Goal: Transaction & Acquisition: Book appointment/travel/reservation

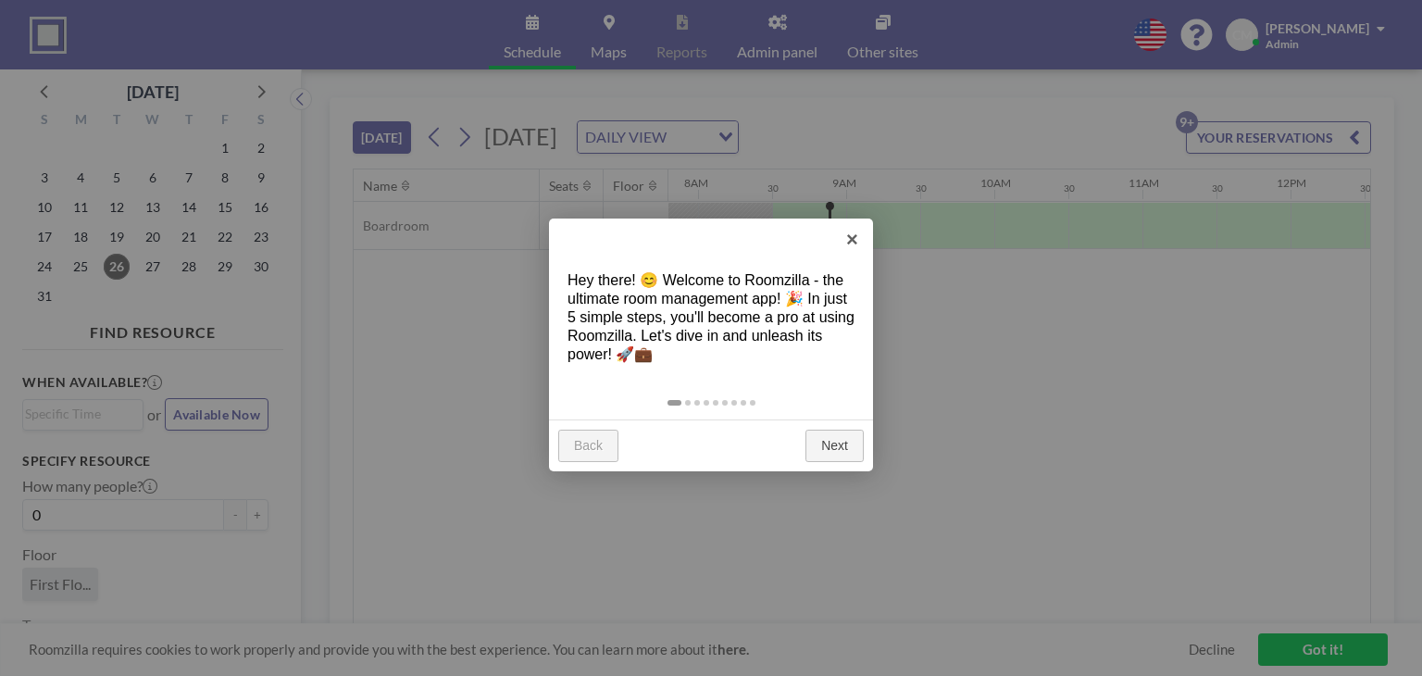
scroll to position [0, 1185]
click at [845, 242] on link "×" at bounding box center [852, 239] width 42 height 42
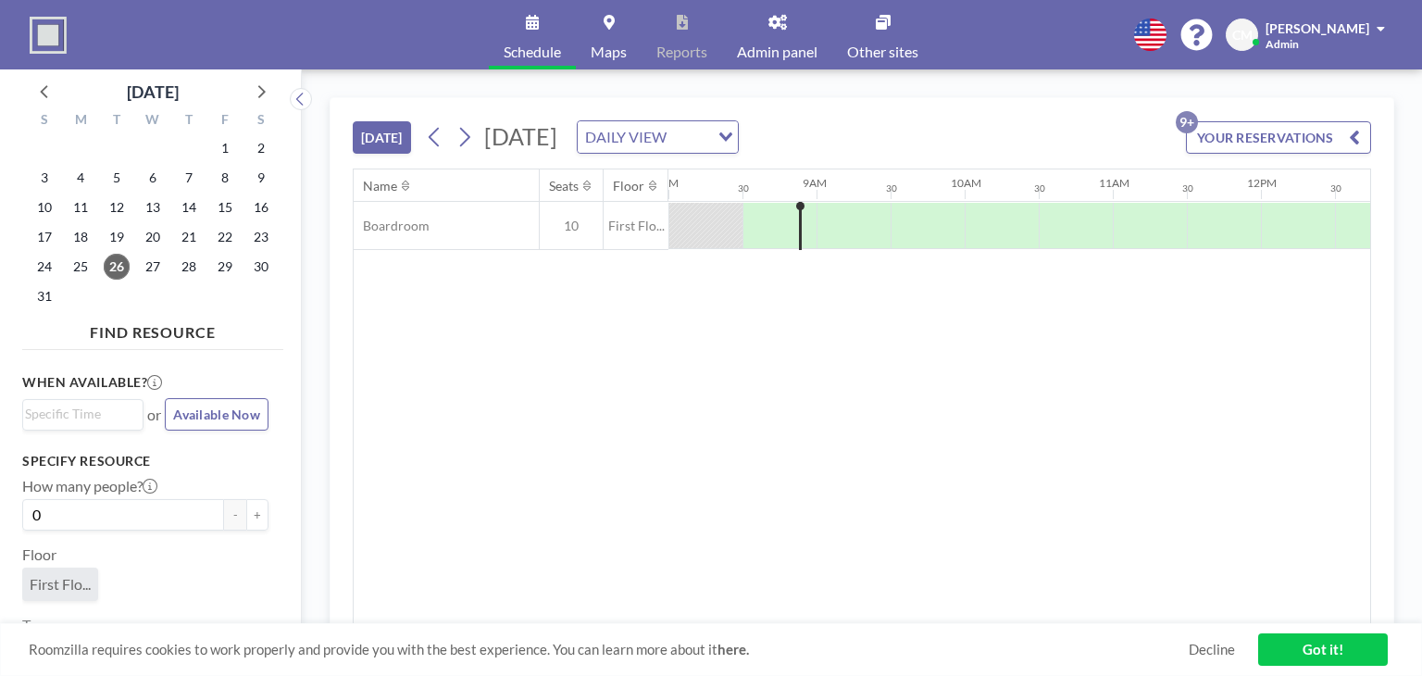
click at [866, 119] on div "[DATE] [DATE] DAILY VIEW Loading... YOUR RESERVATIONS 9+" at bounding box center [862, 133] width 1018 height 70
click at [707, 131] on input "Search for option" at bounding box center [689, 137] width 35 height 24
click at [882, 201] on li "WEEKLY VIEW" at bounding box center [844, 195] width 158 height 27
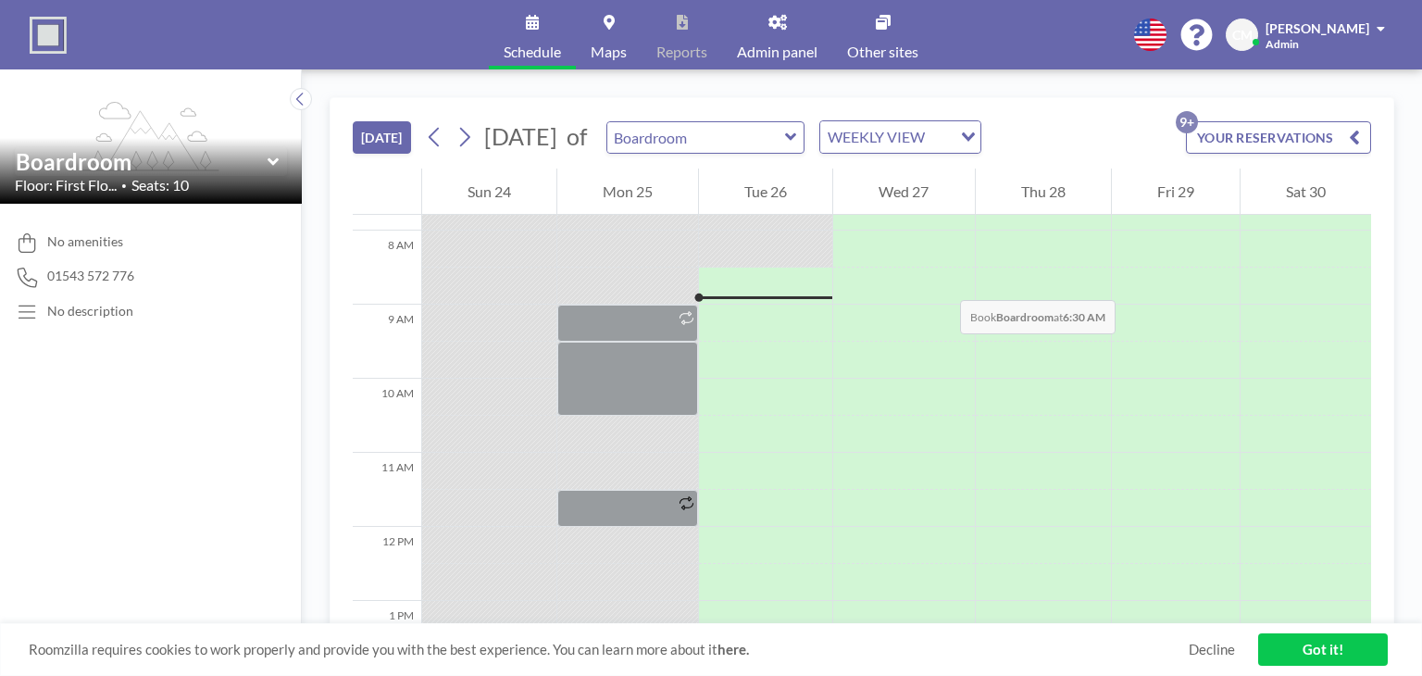
scroll to position [592, 0]
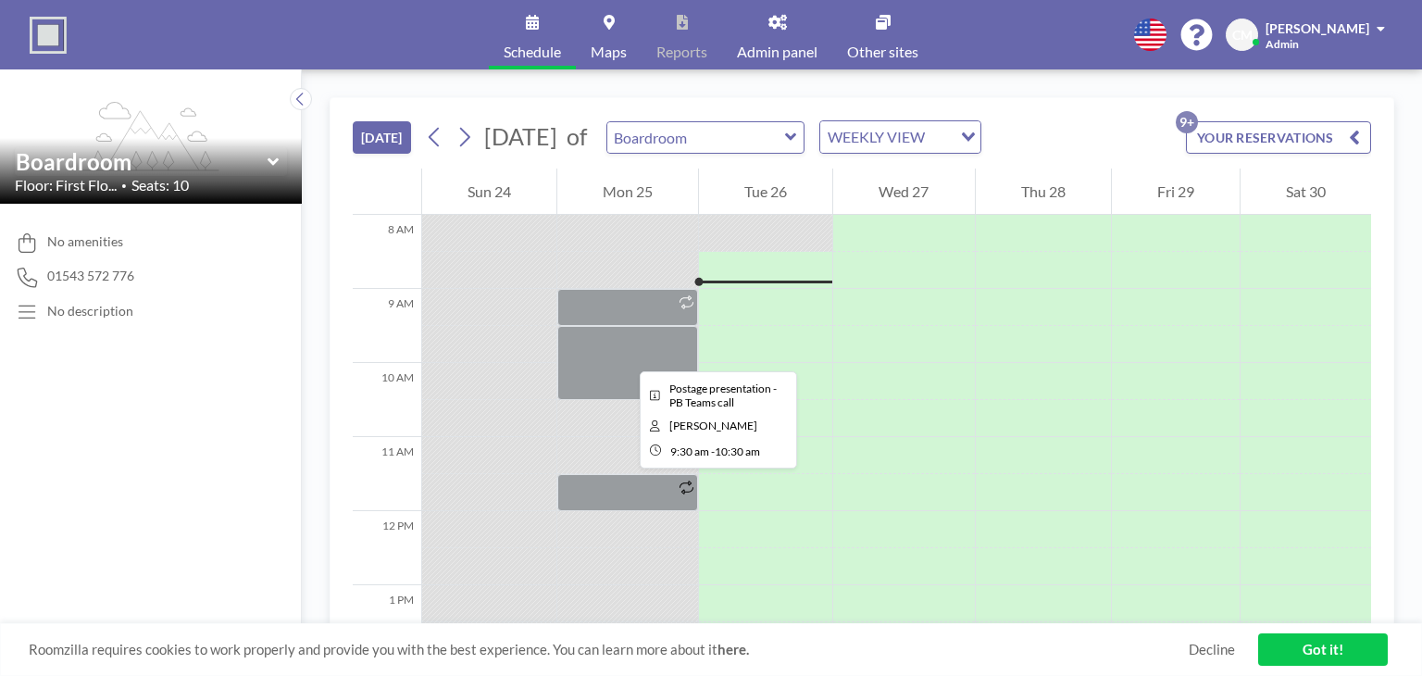
click at [625, 355] on div at bounding box center [627, 363] width 141 height 74
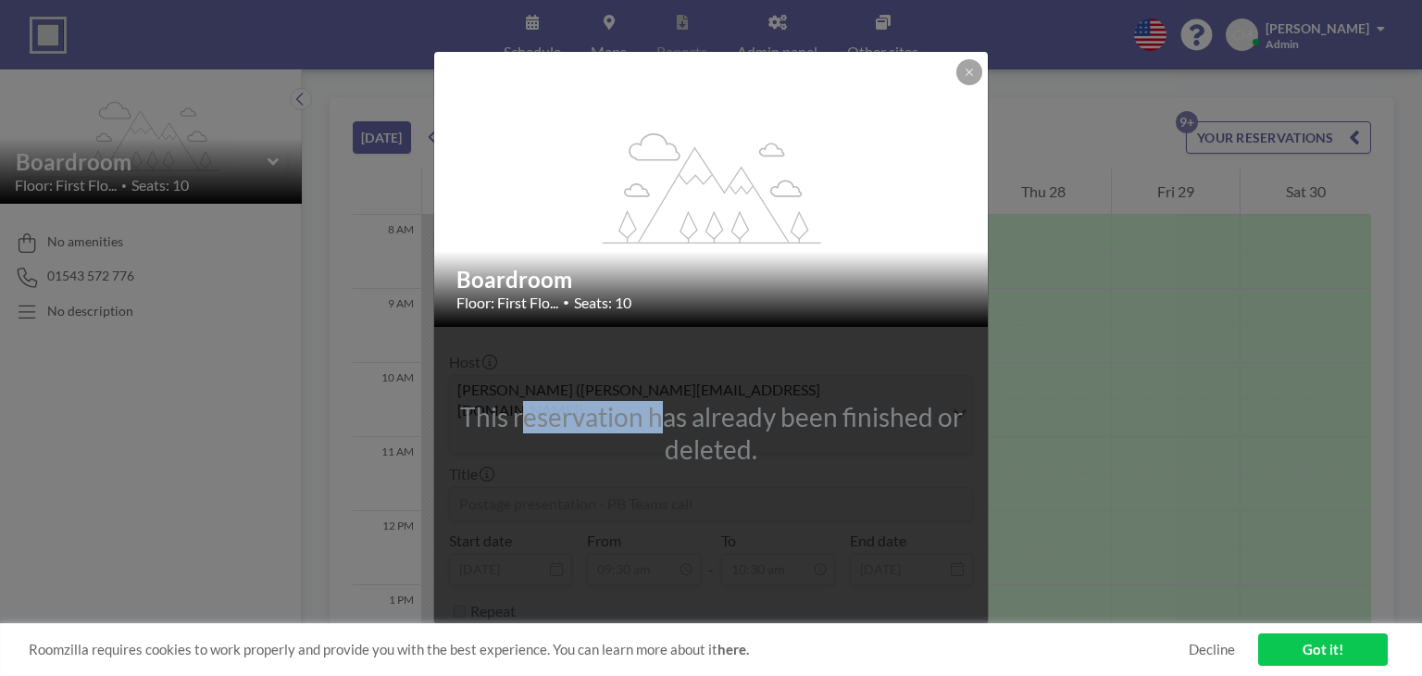
click at [625, 355] on div "This reservation has already been finished or deleted." at bounding box center [711, 484] width 554 height 315
click at [970, 78] on icon at bounding box center [969, 72] width 11 height 11
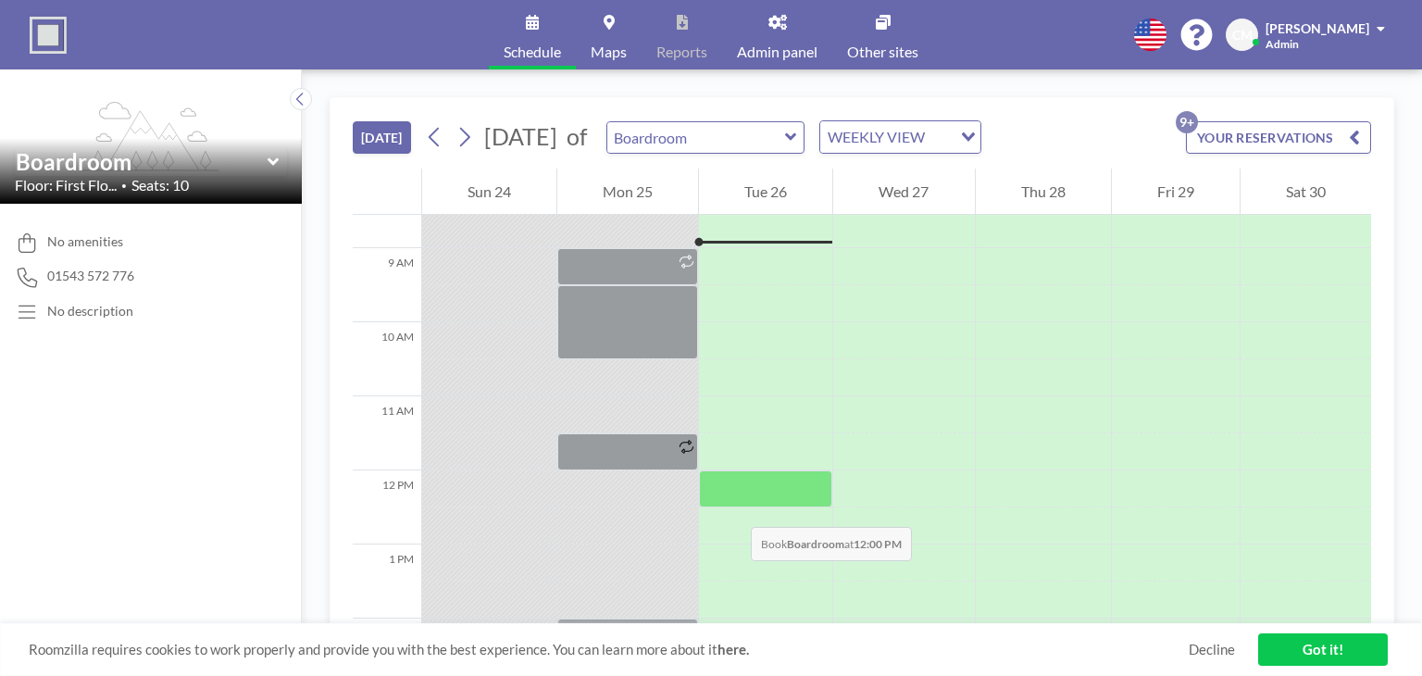
scroll to position [685, 0]
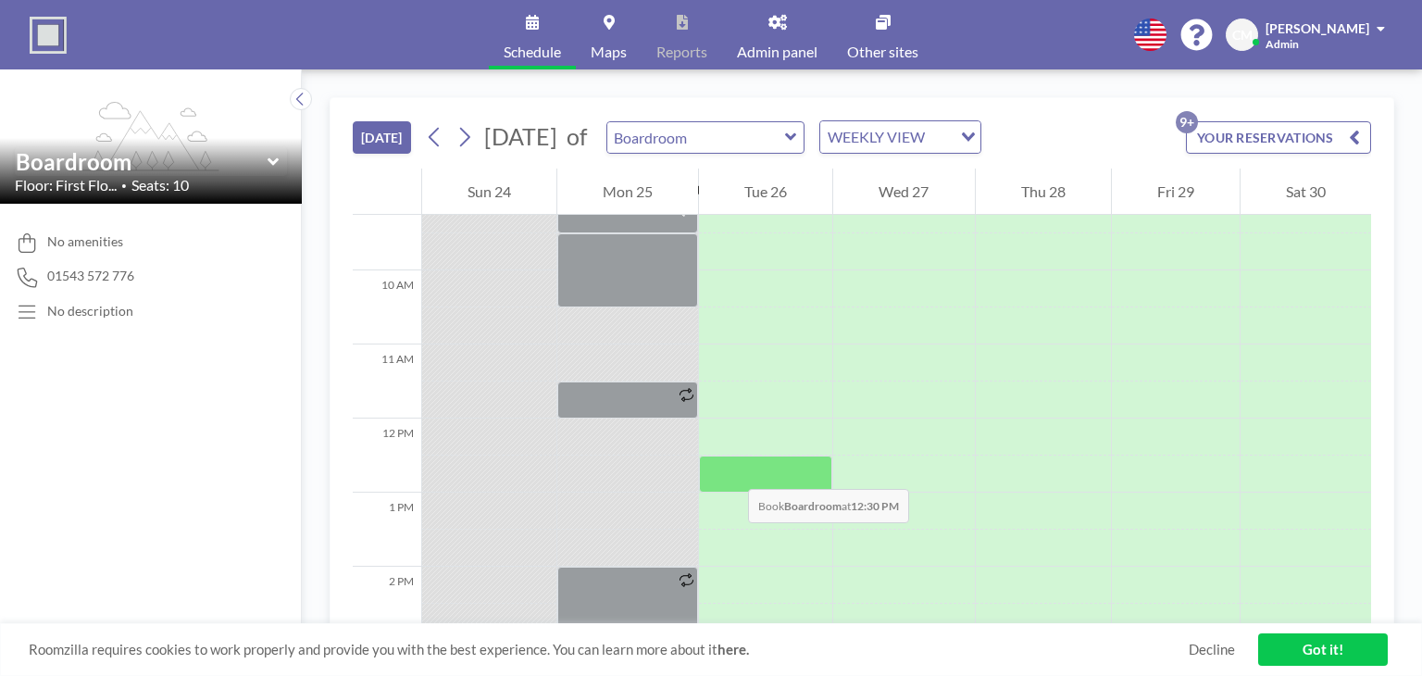
click at [729, 470] on div at bounding box center [765, 473] width 133 height 37
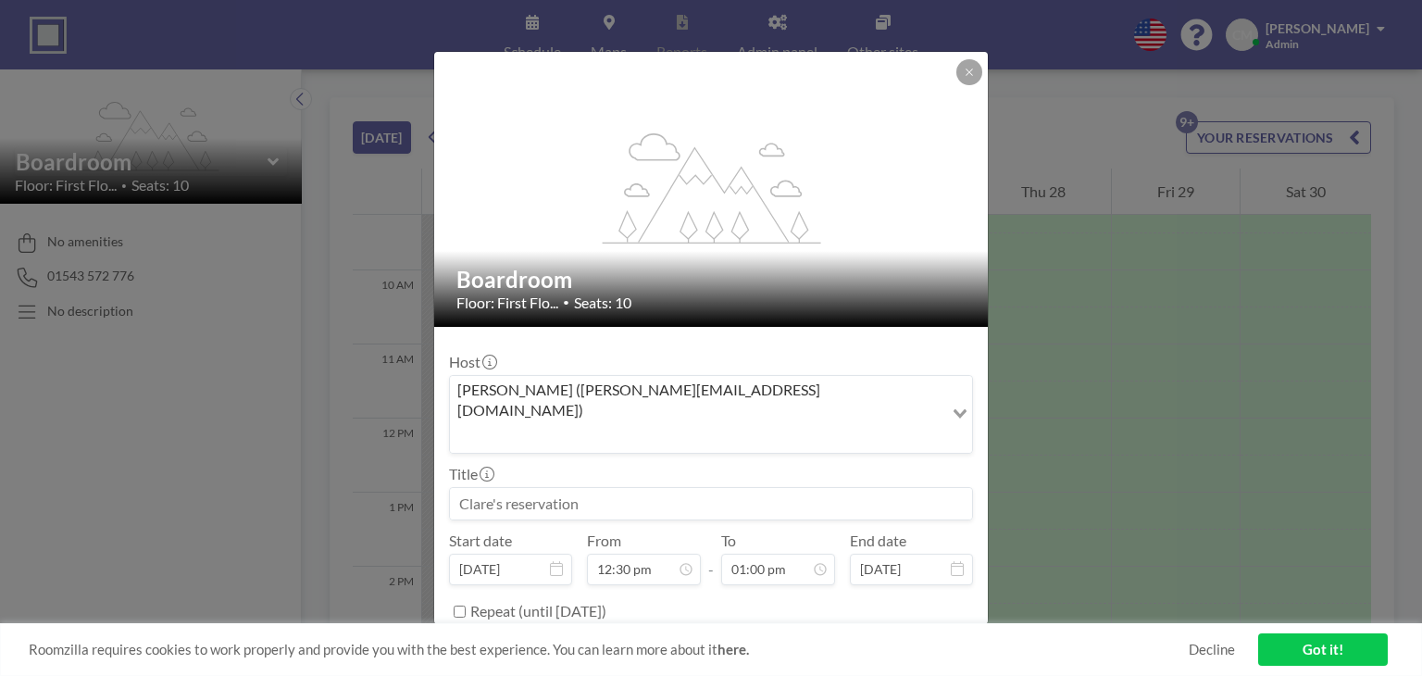
click at [729, 488] on input at bounding box center [711, 503] width 522 height 31
click at [706, 488] on input at bounding box center [711, 503] width 522 height 31
type input "PB Postage Meeting - All Staff."
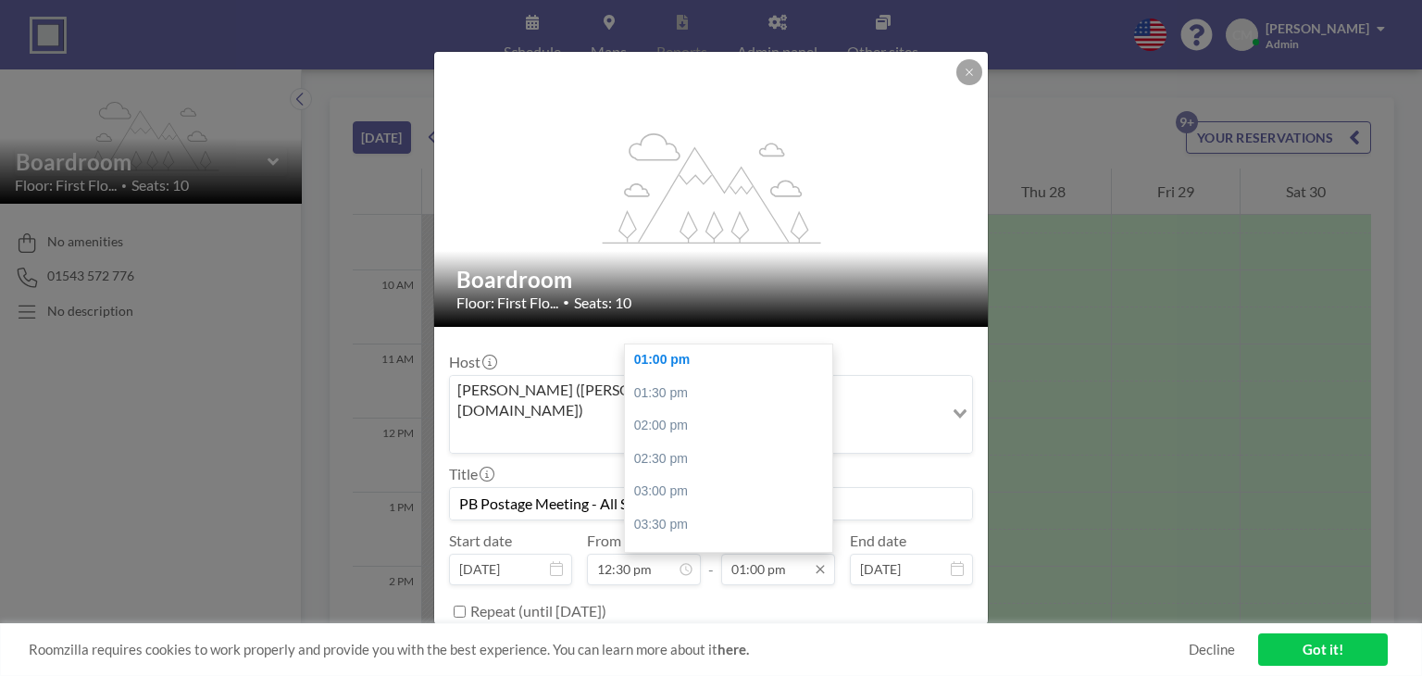
click at [792, 554] on input "01:00 pm" at bounding box center [778, 569] width 114 height 31
click at [693, 377] on div "01:30 pm" at bounding box center [733, 393] width 217 height 33
type input "01:30 pm"
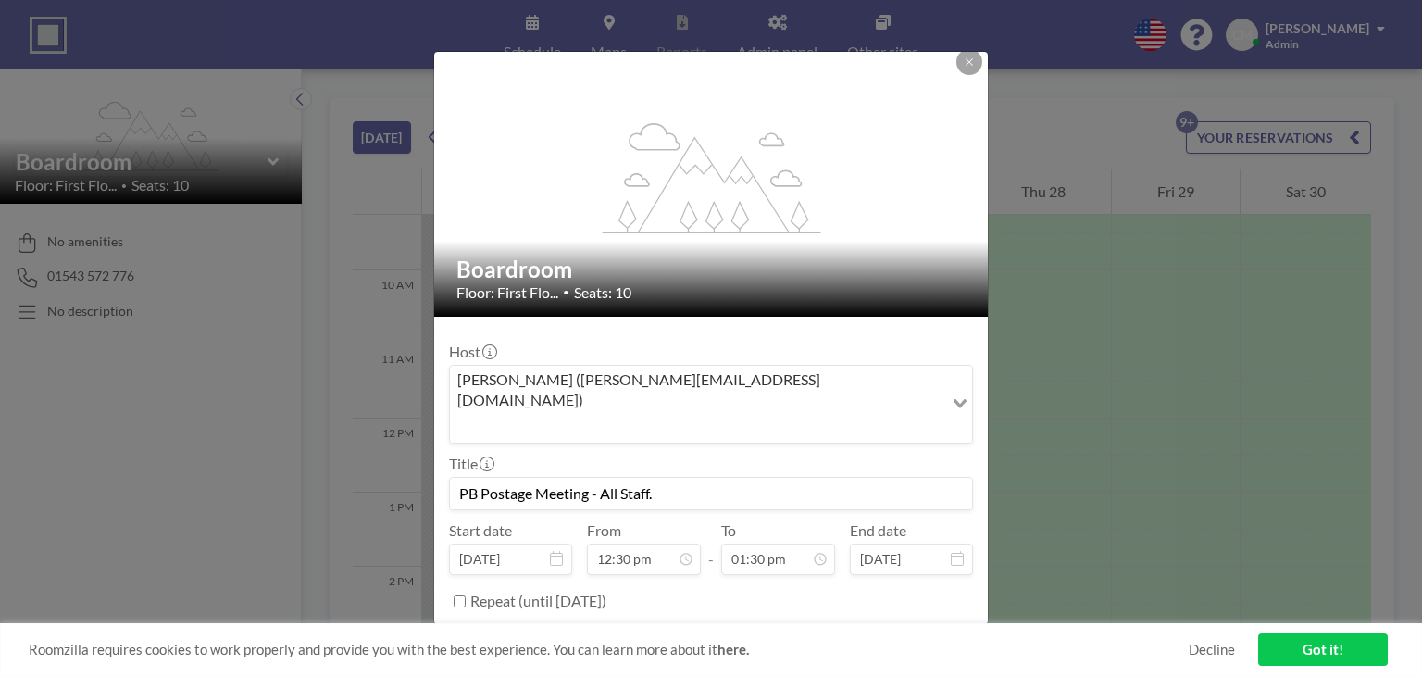
scroll to position [17, 0]
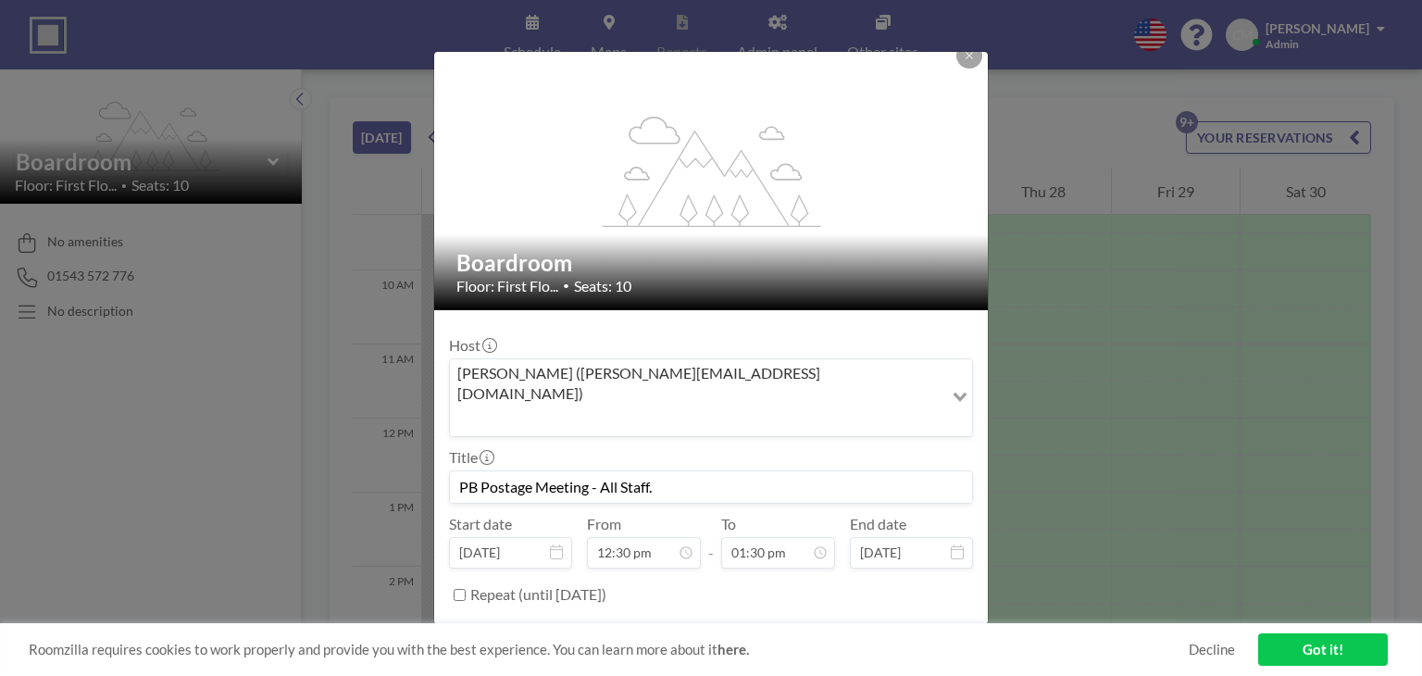
click at [906, 625] on button "BOOK NOW" at bounding box center [925, 641] width 93 height 32
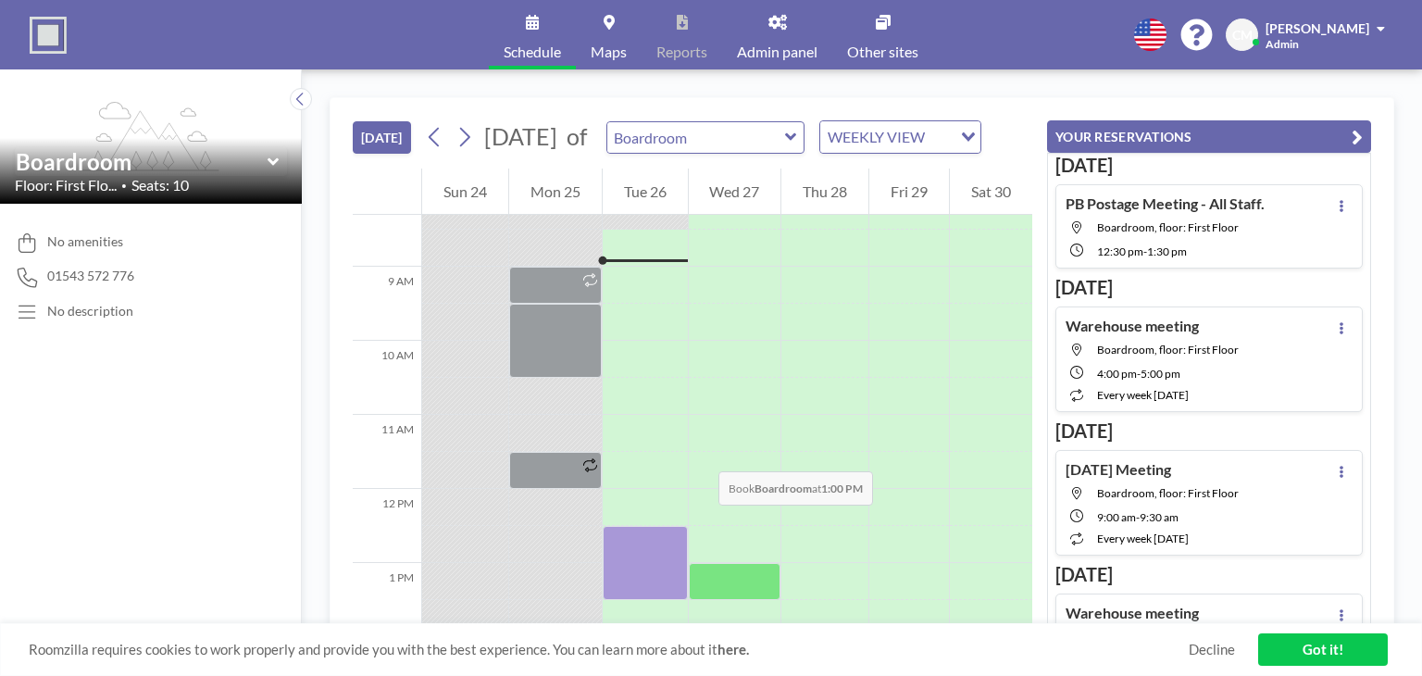
scroll to position [592, 0]
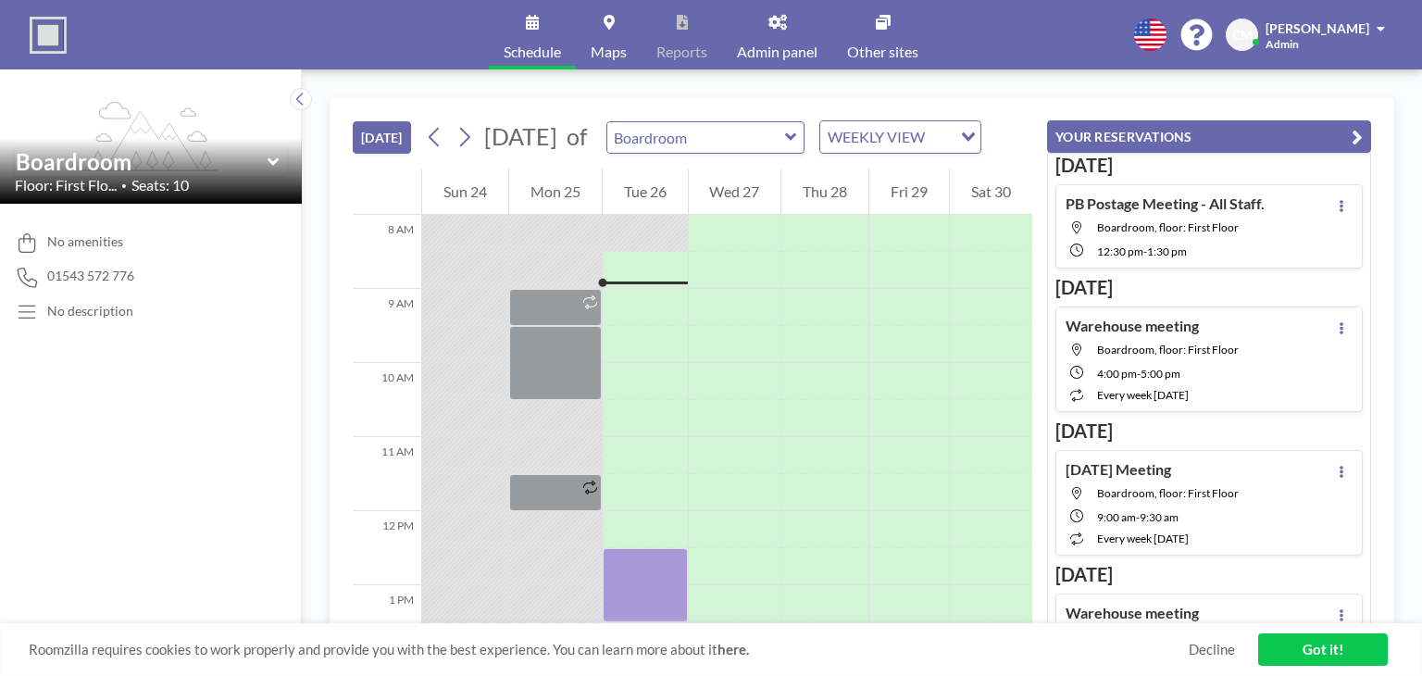
click at [479, 154] on div "[DATE] of Boardroom WEEKLY VIEW Loading..." at bounding box center [701, 136] width 562 height 33
click at [476, 152] on button at bounding box center [465, 137] width 30 height 30
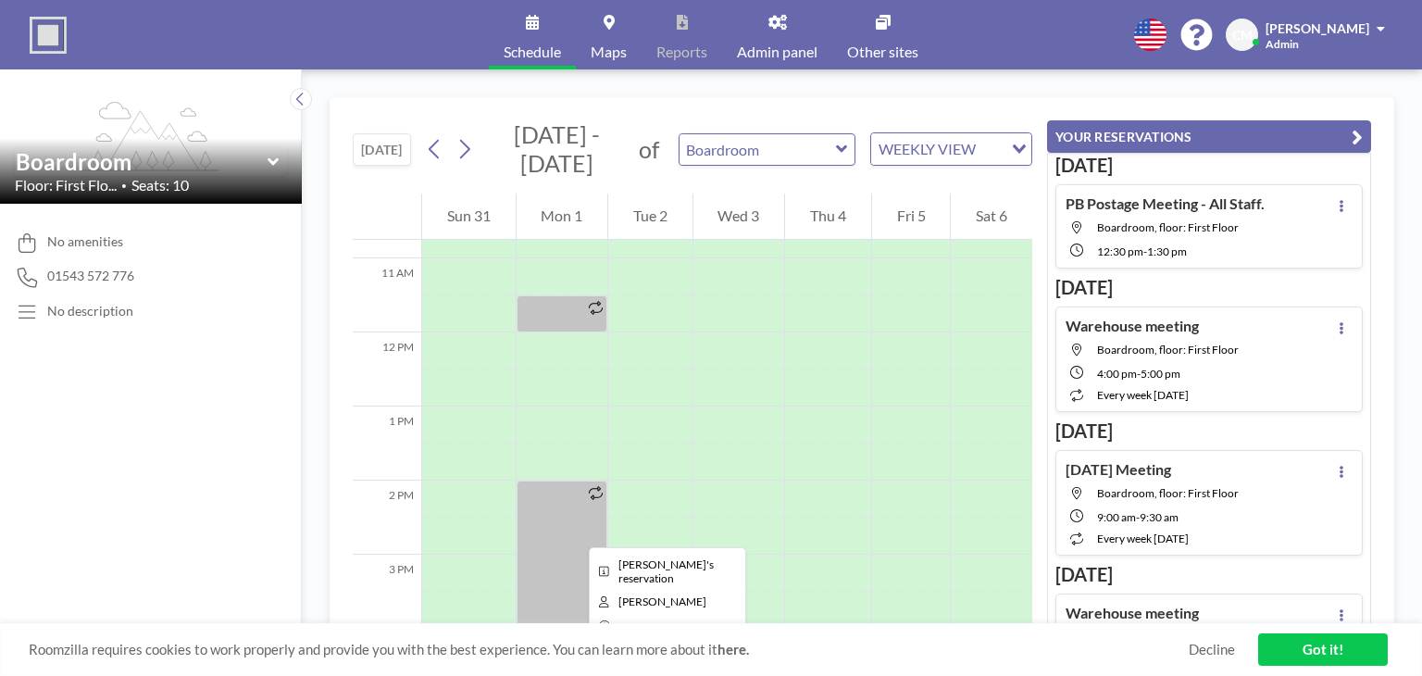
scroll to position [778, 0]
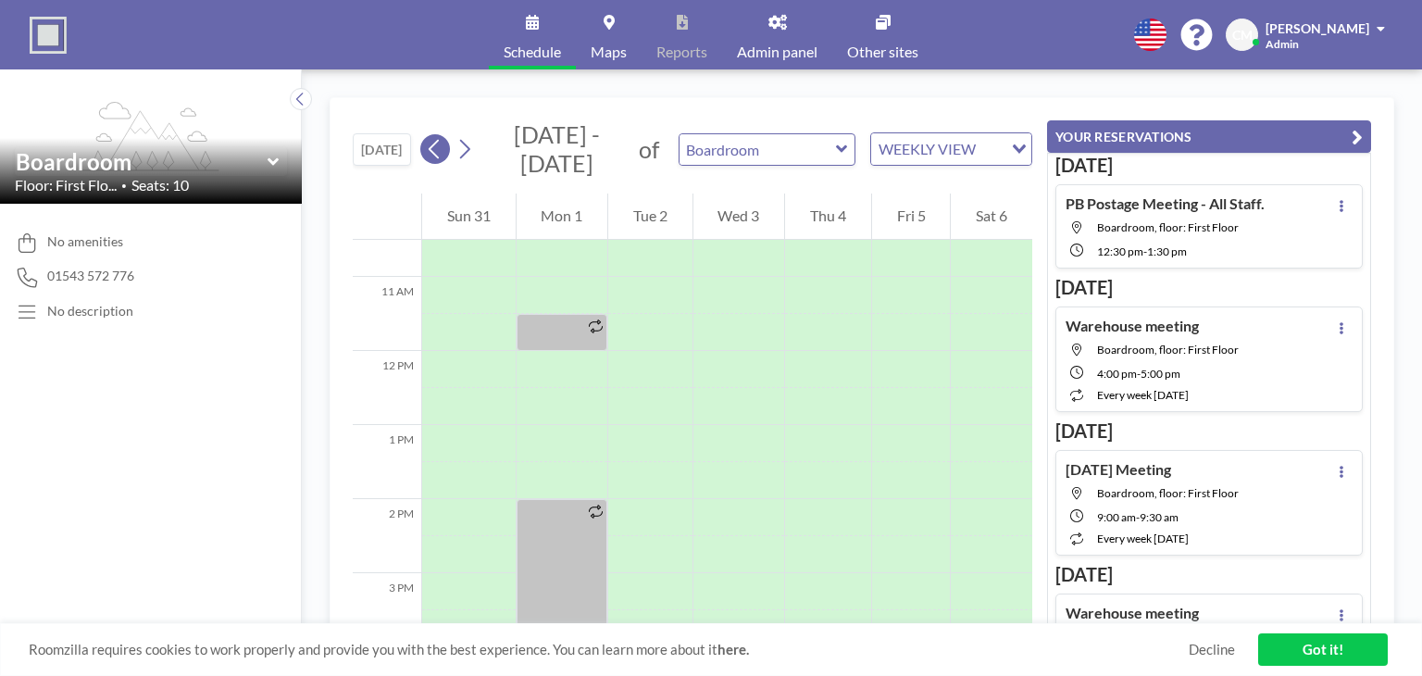
click at [430, 155] on icon at bounding box center [435, 149] width 18 height 28
